Goal: Task Accomplishment & Management: Use online tool/utility

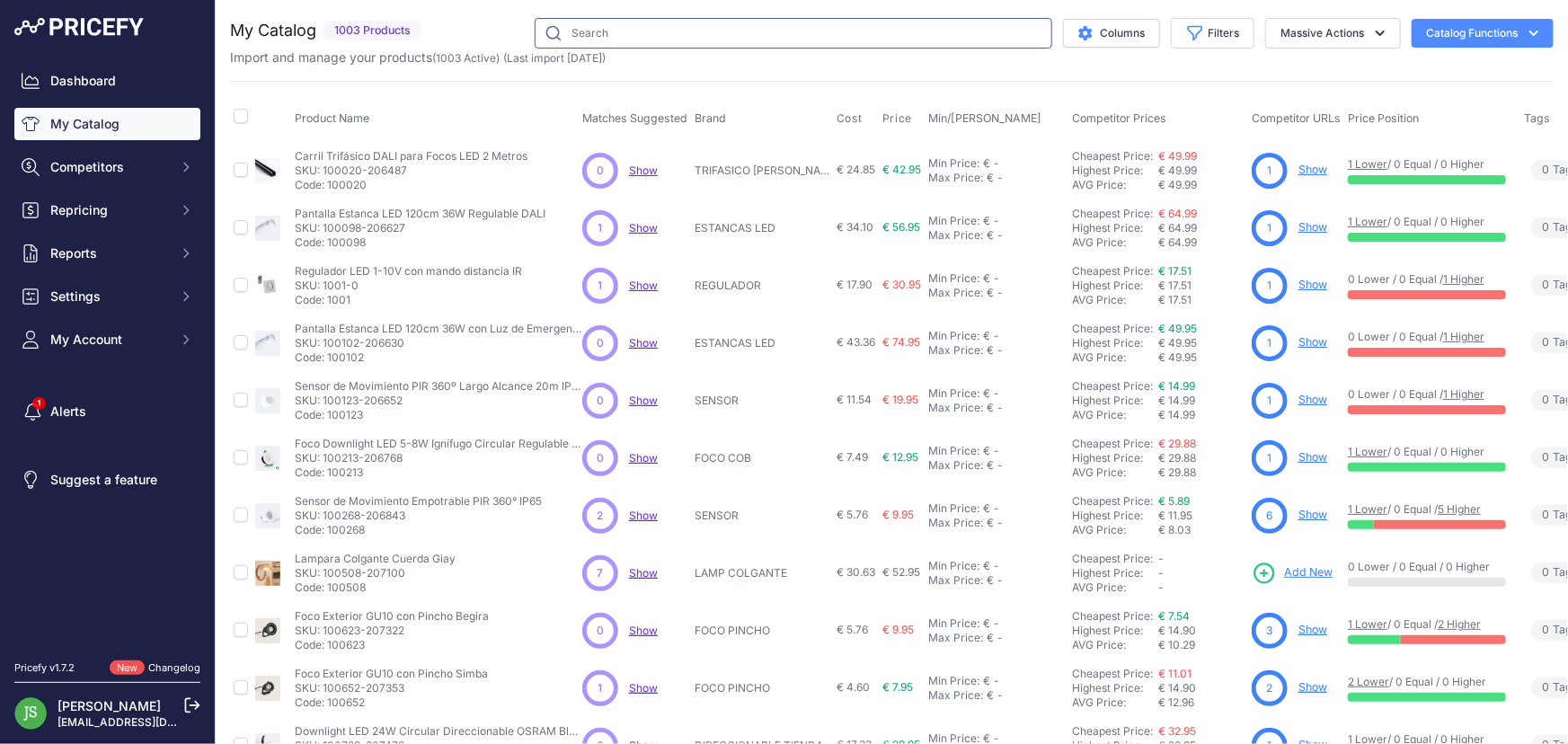
click at [930, 32] on input "text" at bounding box center [793, 32] width 518 height 30
type input "HE PRO"
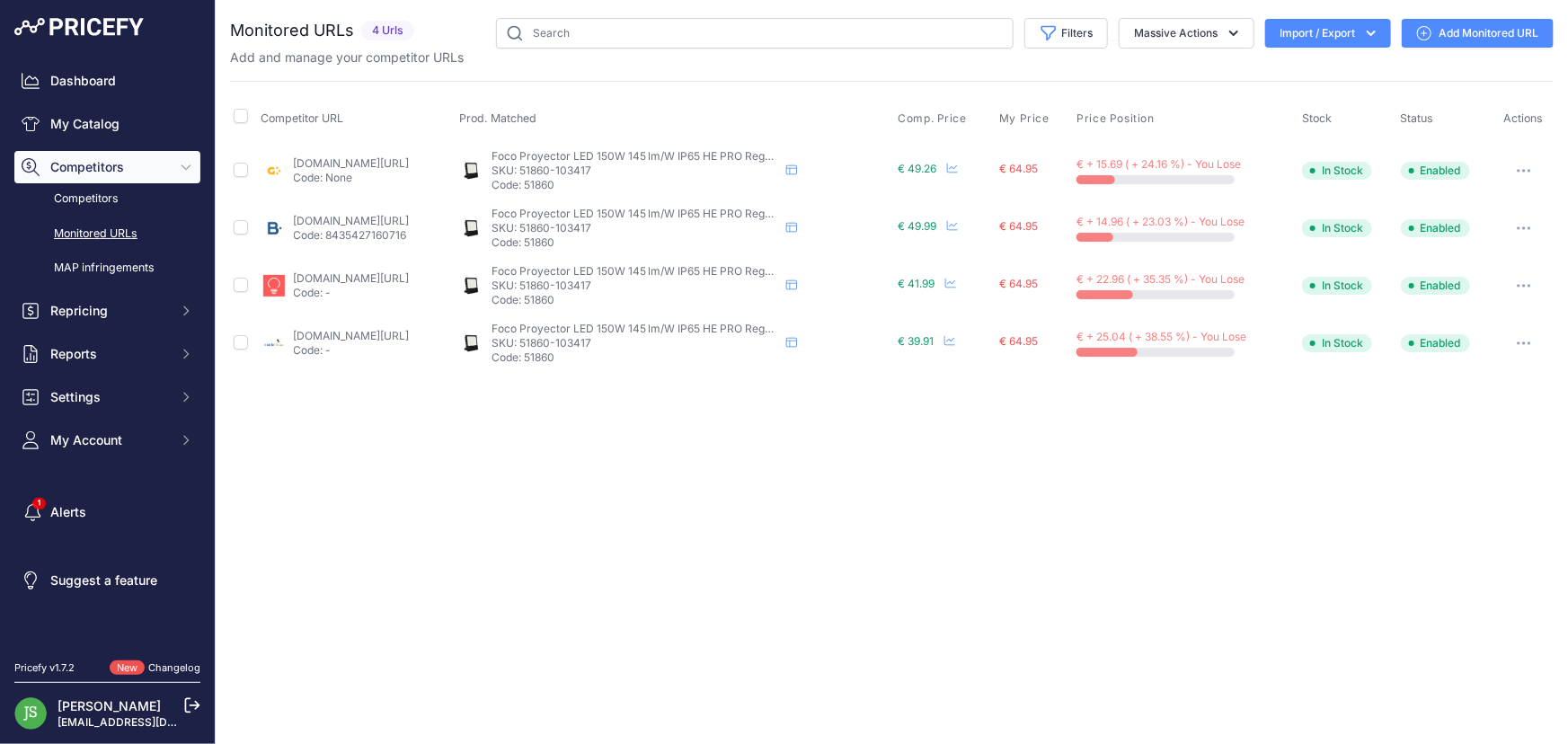
click at [671, 457] on div "Close You are not connected to the internet." at bounding box center [891, 372] width 1352 height 744
